Goal: Transaction & Acquisition: Purchase product/service

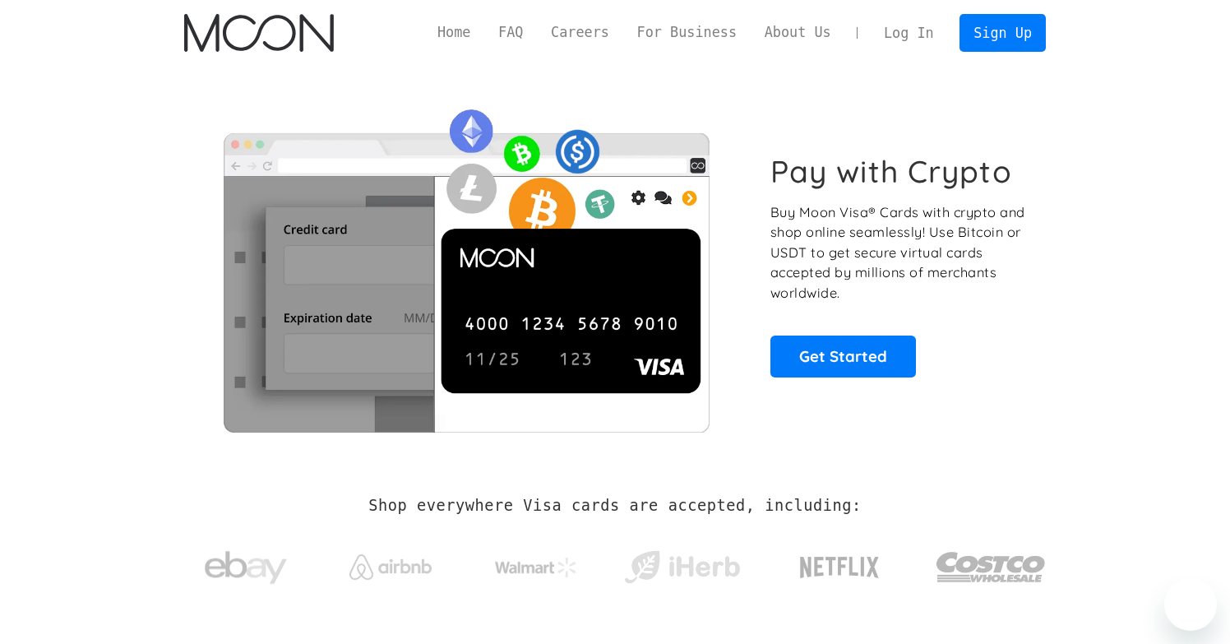
click at [741, 15] on div "Home FAQ Careers For Business About Us Log In Sign Up" at bounding box center [734, 32] width 622 height 37
click at [741, 7] on div "Home FAQ Careers For Business About Us Log In Sign Up Home FAQ For Business Car…" at bounding box center [614, 33] width 910 height 66
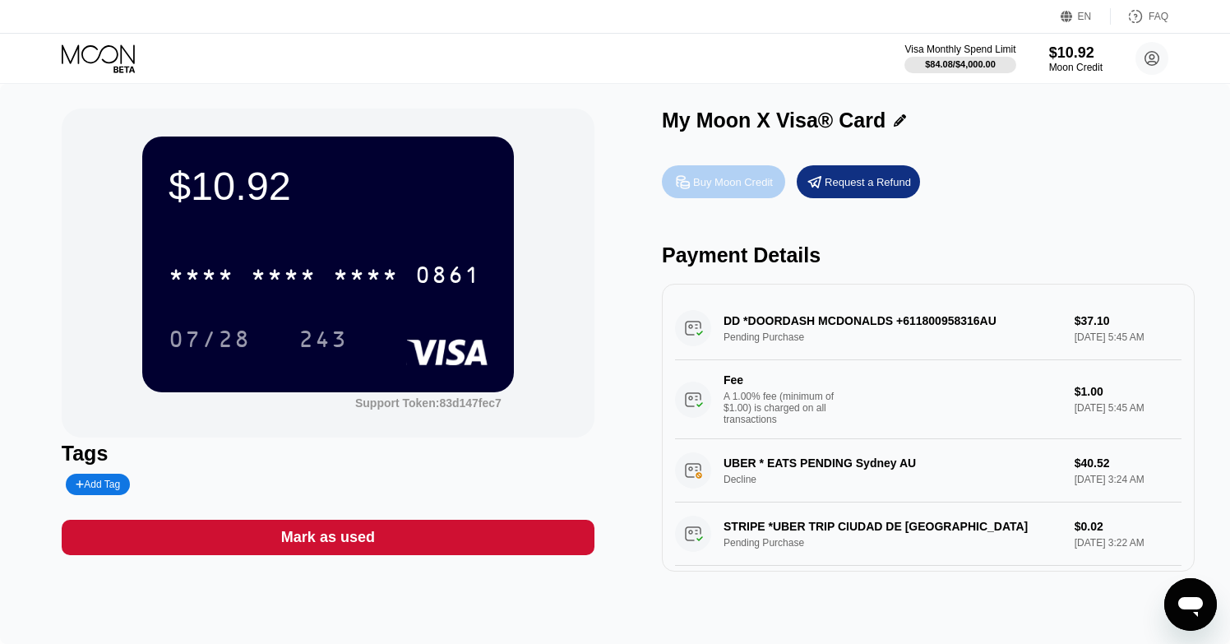
click at [749, 188] on div "Buy Moon Credit" at bounding box center [733, 182] width 80 height 14
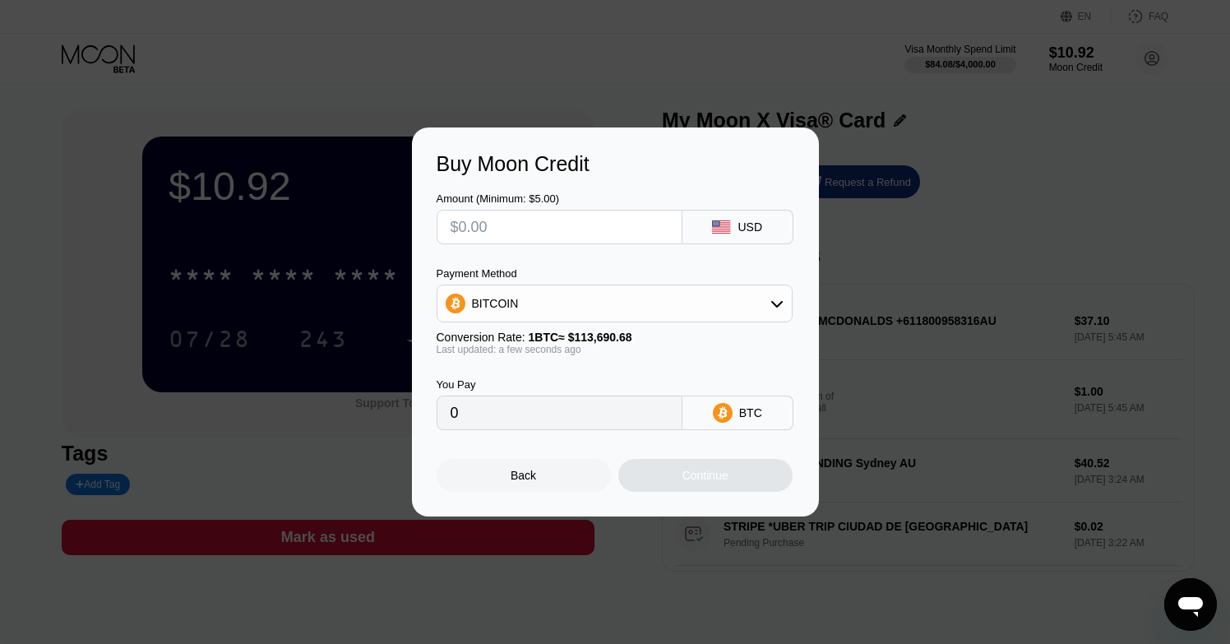
click at [566, 237] on input "text" at bounding box center [559, 226] width 218 height 33
type input "$8"
type input "0.00007037"
type input "0"
type input "$8"
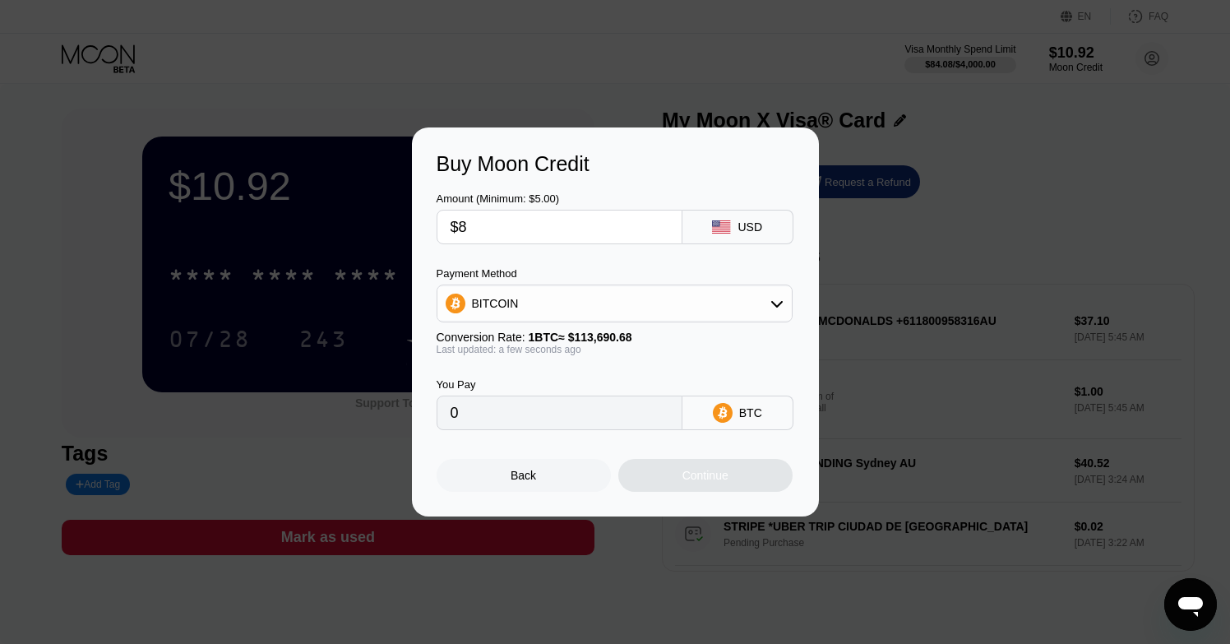
type input "0.00007037"
type input "$80"
type input "0.00070367"
type input "$80"
click at [589, 279] on div "Payment Method BITCOIN" at bounding box center [614, 294] width 356 height 55
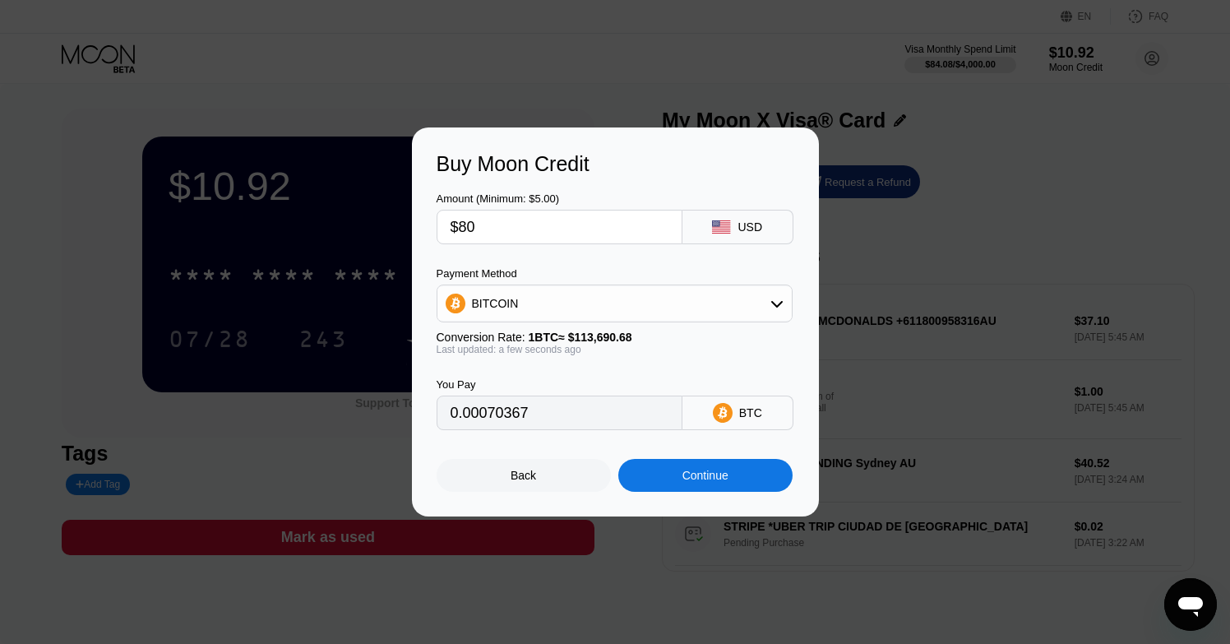
click at [589, 297] on div "BITCOIN" at bounding box center [614, 303] width 354 height 33
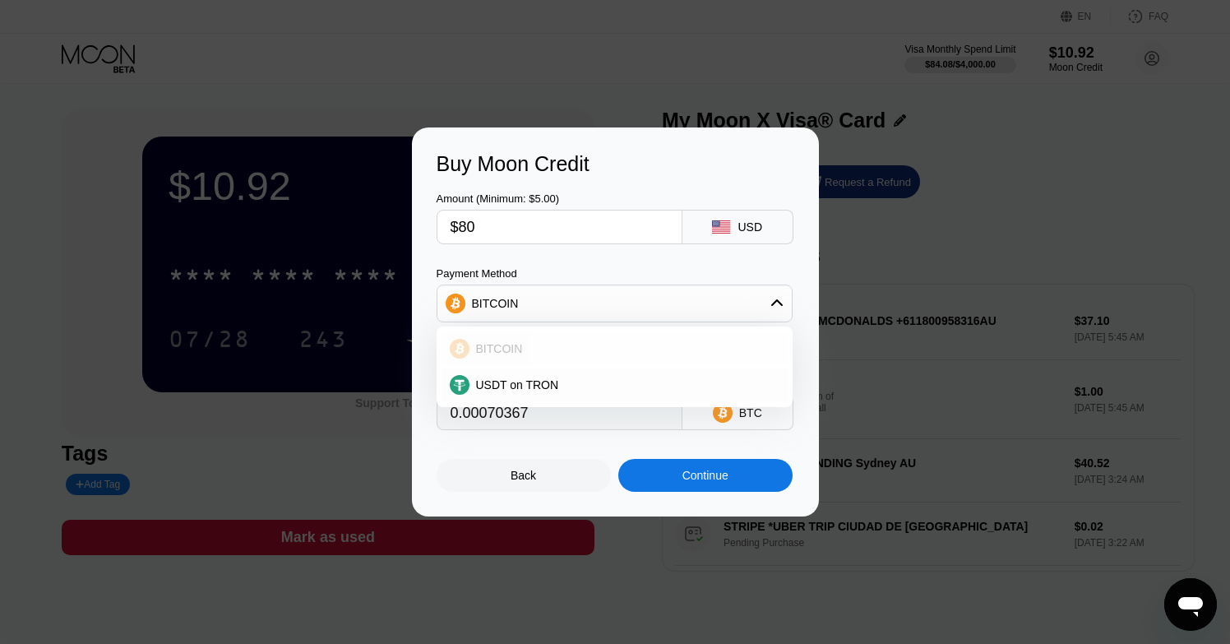
click at [579, 371] on div "USDT on TRON" at bounding box center [614, 384] width 346 height 33
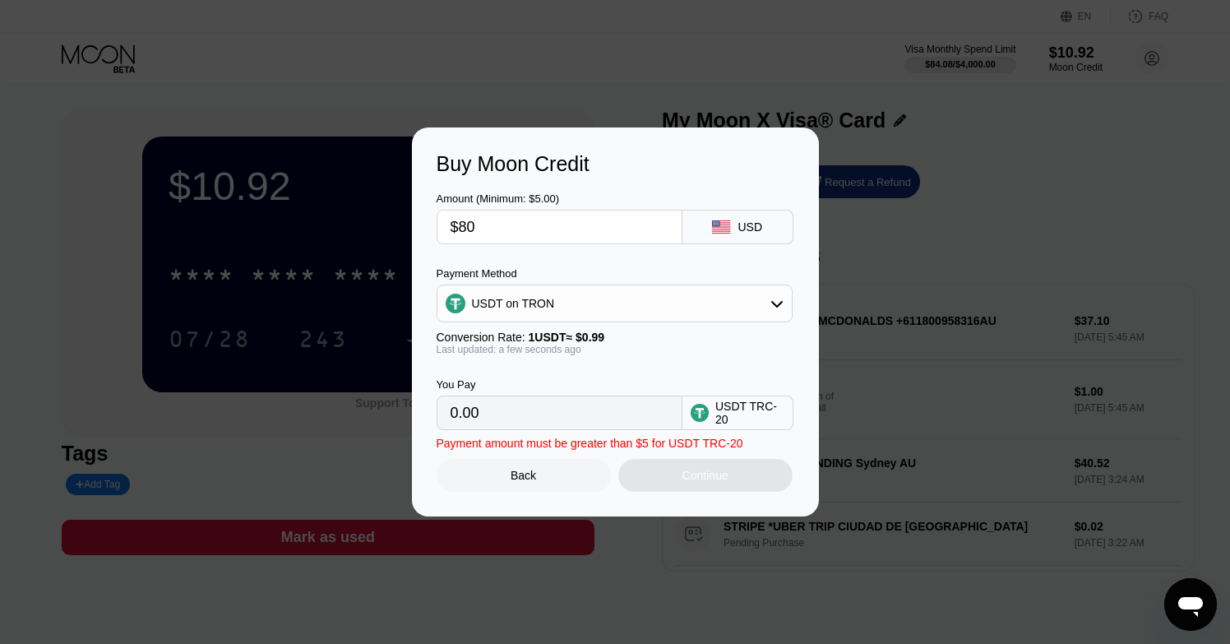
type input "80.81"
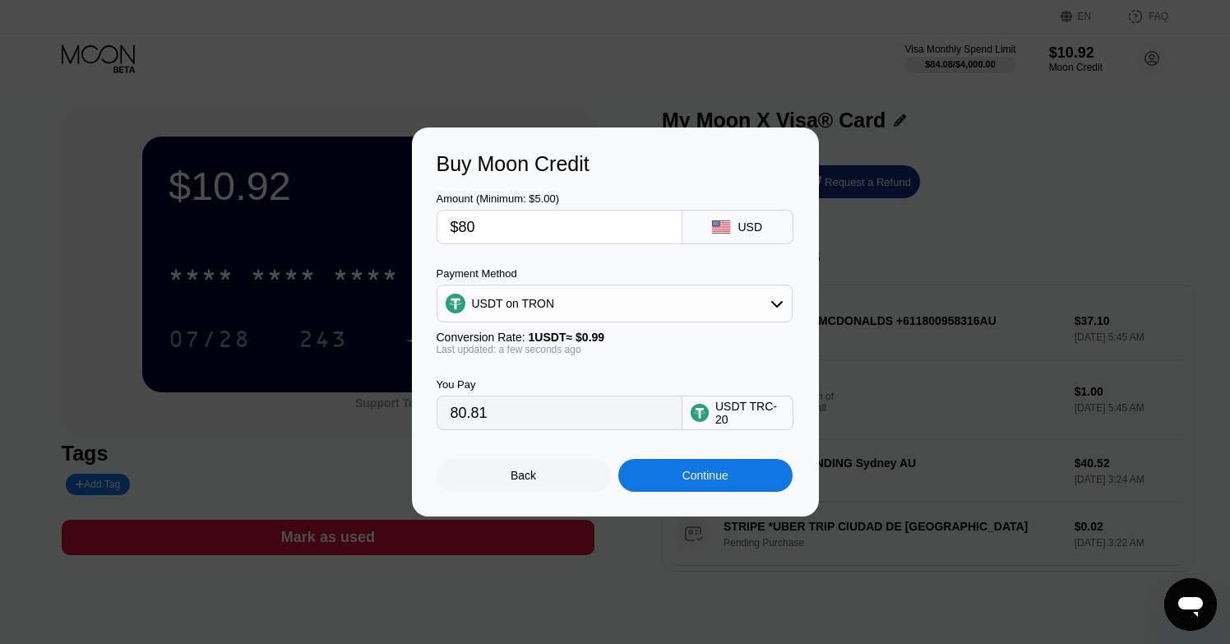
click at [665, 468] on div "Continue" at bounding box center [705, 475] width 174 height 33
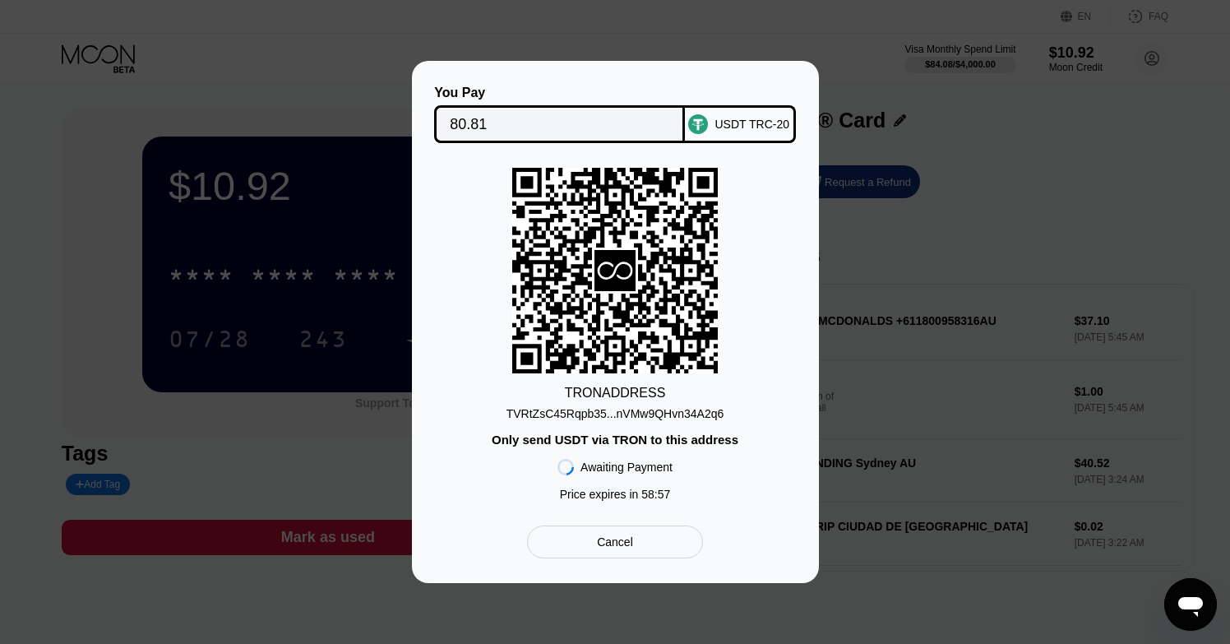
click at [686, 414] on div "TVRtZsC45Rqpb35...nVMw9QHvn34A2q6" at bounding box center [615, 413] width 218 height 13
click at [534, 179] on rect at bounding box center [614, 270] width 205 height 205
click at [532, 132] on input "80.81" at bounding box center [559, 124] width 219 height 33
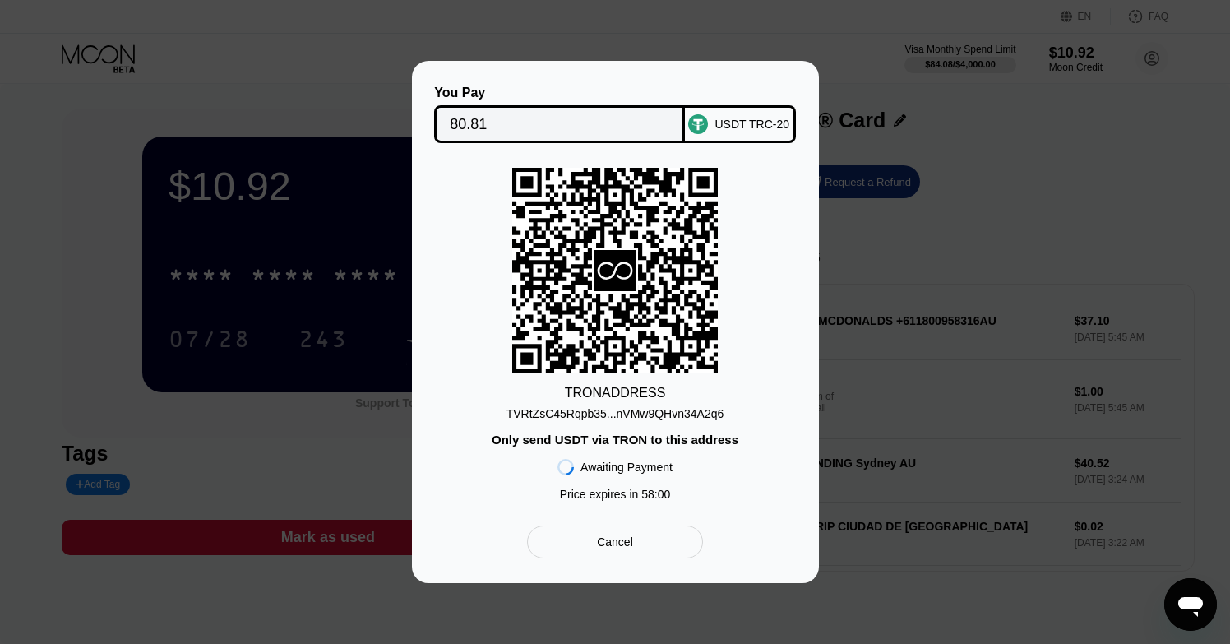
click at [653, 126] on input "80.81" at bounding box center [559, 124] width 219 height 33
click at [646, 413] on div "TVRtZsC45Rqpb35...nVMw9QHvn34A2q6" at bounding box center [615, 413] width 218 height 13
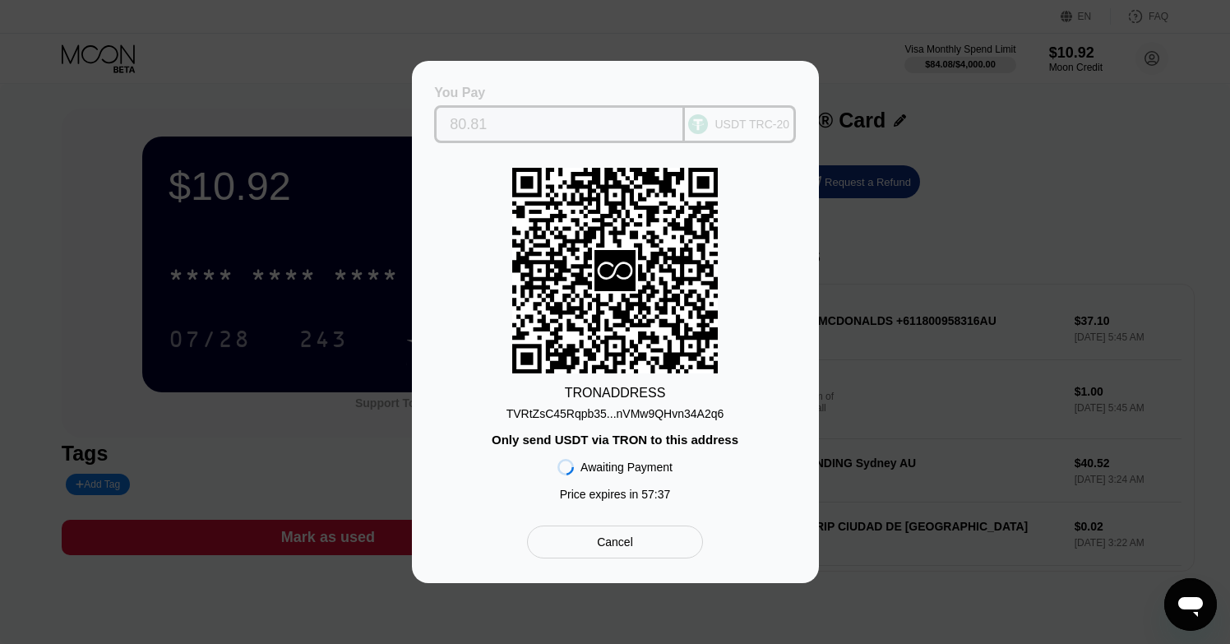
click at [610, 120] on input "80.81" at bounding box center [559, 124] width 219 height 33
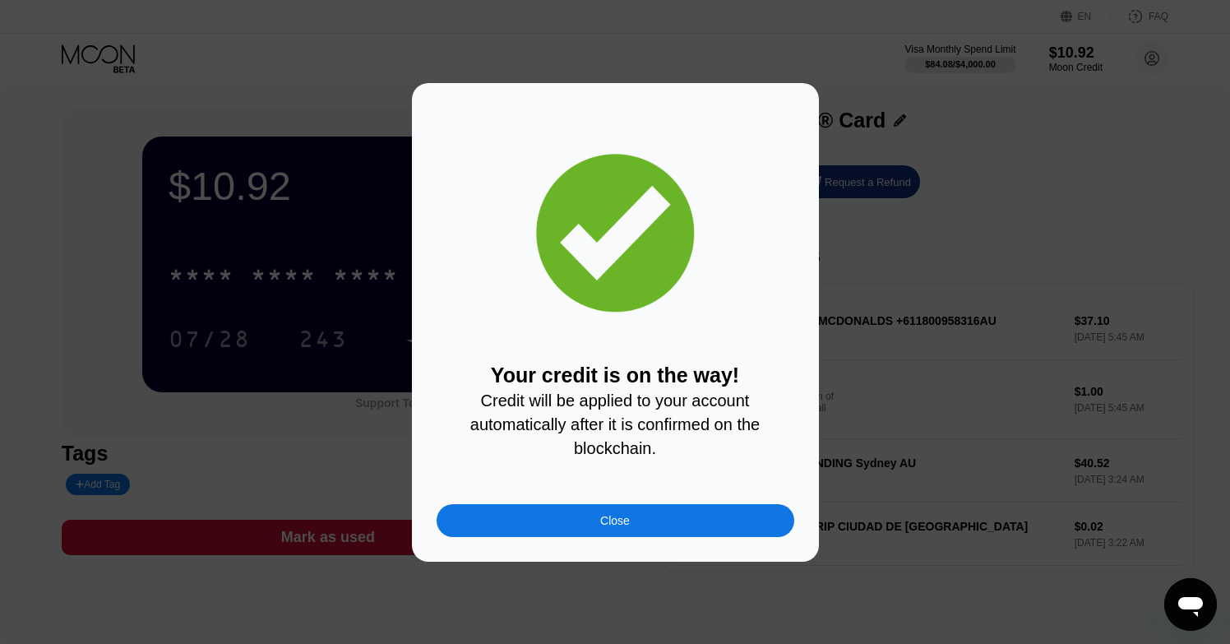
click at [576, 467] on div "Your credit is on the way! Credit will be applied to your account automatically…" at bounding box center [615, 322] width 358 height 429
click at [568, 510] on div "Close" at bounding box center [615, 520] width 358 height 33
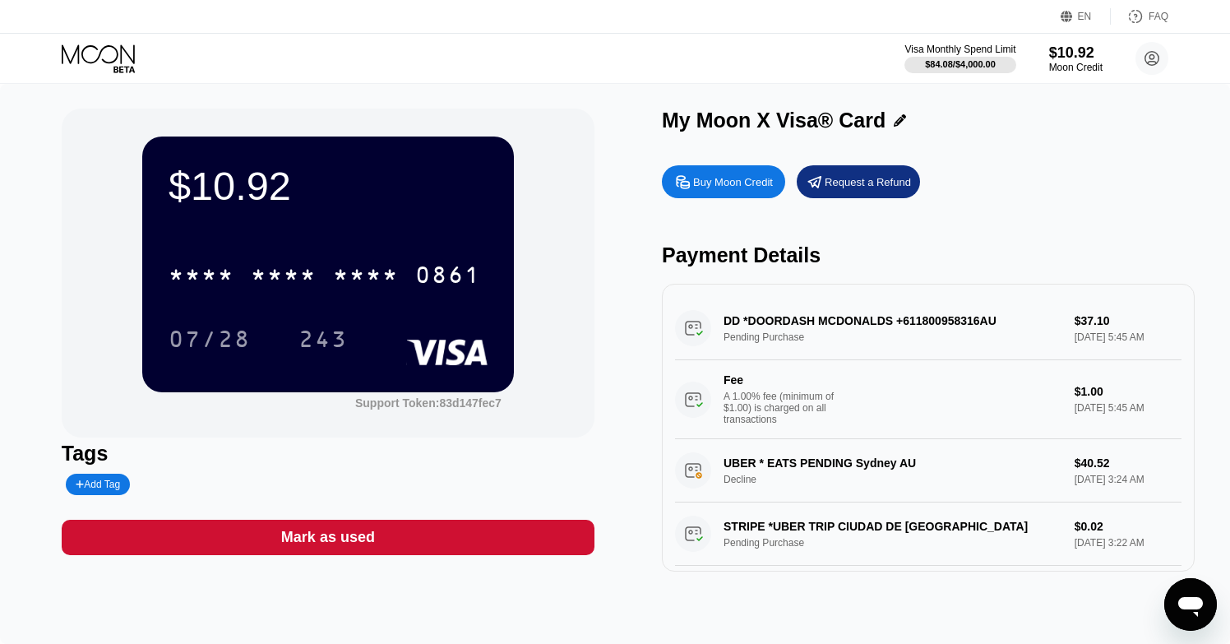
click at [132, 60] on icon at bounding box center [98, 53] width 73 height 19
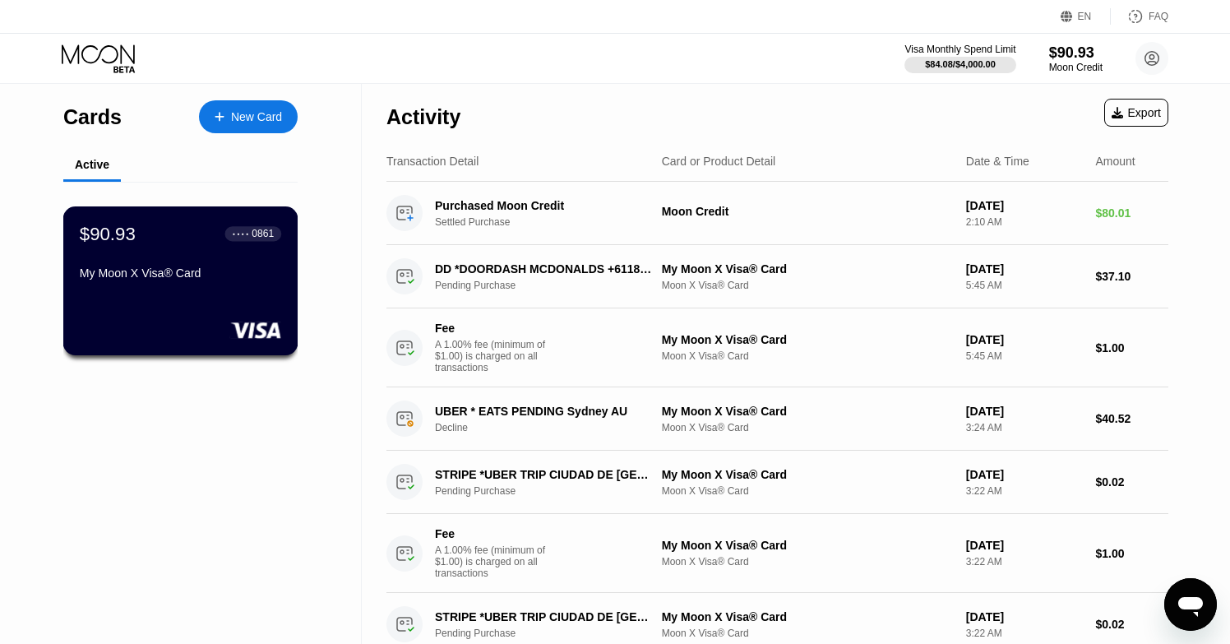
click at [202, 251] on div "$90.93 ● ● ● ● 0861 My Moon X Visa® Card" at bounding box center [180, 254] width 201 height 63
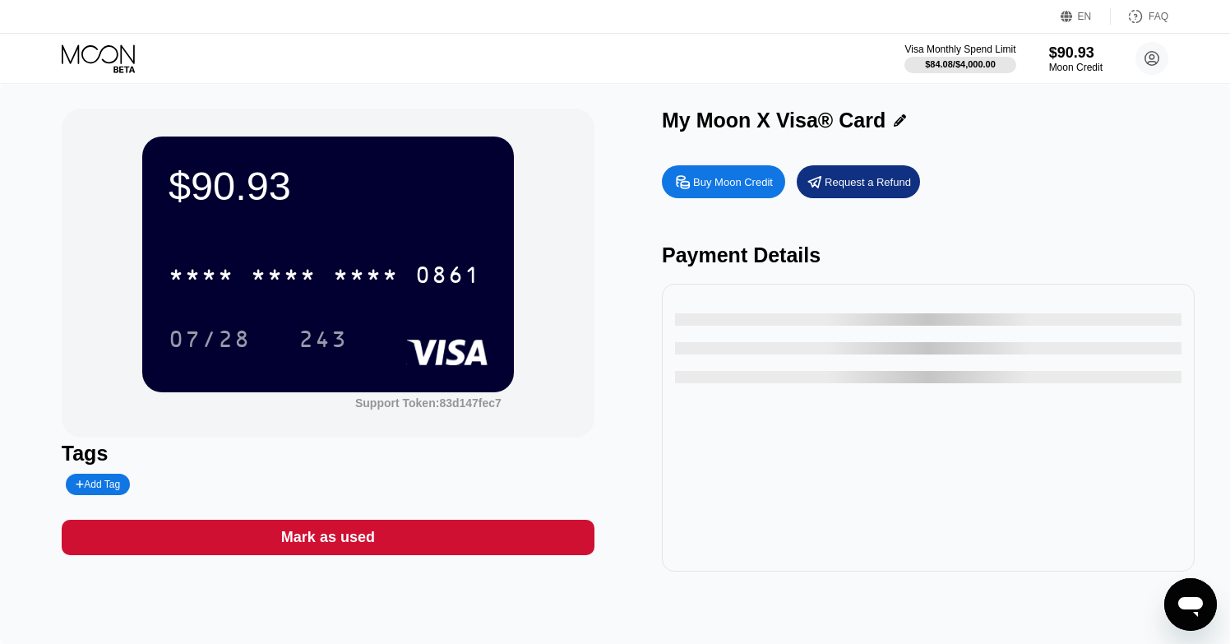
click at [308, 259] on div "* * * * * * * * * * * * 0861" at bounding box center [325, 274] width 332 height 41
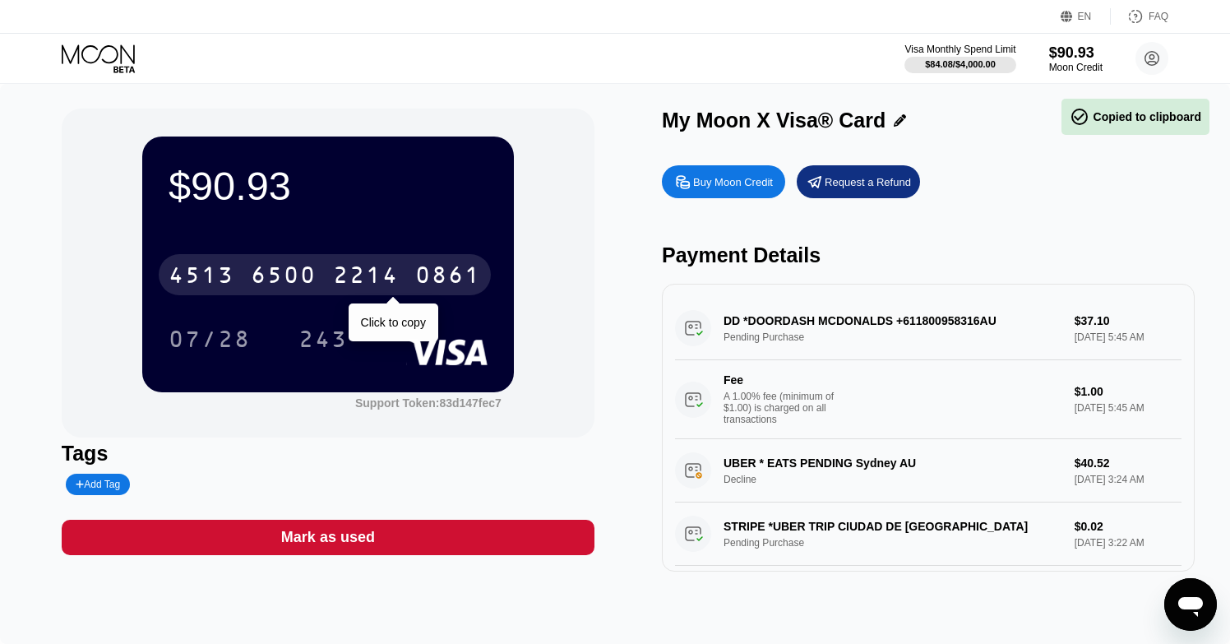
click at [308, 259] on div "[CREDIT_CARD_NUMBER]" at bounding box center [325, 274] width 332 height 41
click at [308, 259] on div "* * * * * * * * * * * * 0861" at bounding box center [325, 274] width 332 height 41
click at [308, 259] on div "[CREDIT_CARD_NUMBER]" at bounding box center [325, 274] width 332 height 41
click at [308, 259] on div "* * * * * * * * * * * * 0861" at bounding box center [325, 274] width 332 height 41
